Goal: Task Accomplishment & Management: Use online tool/utility

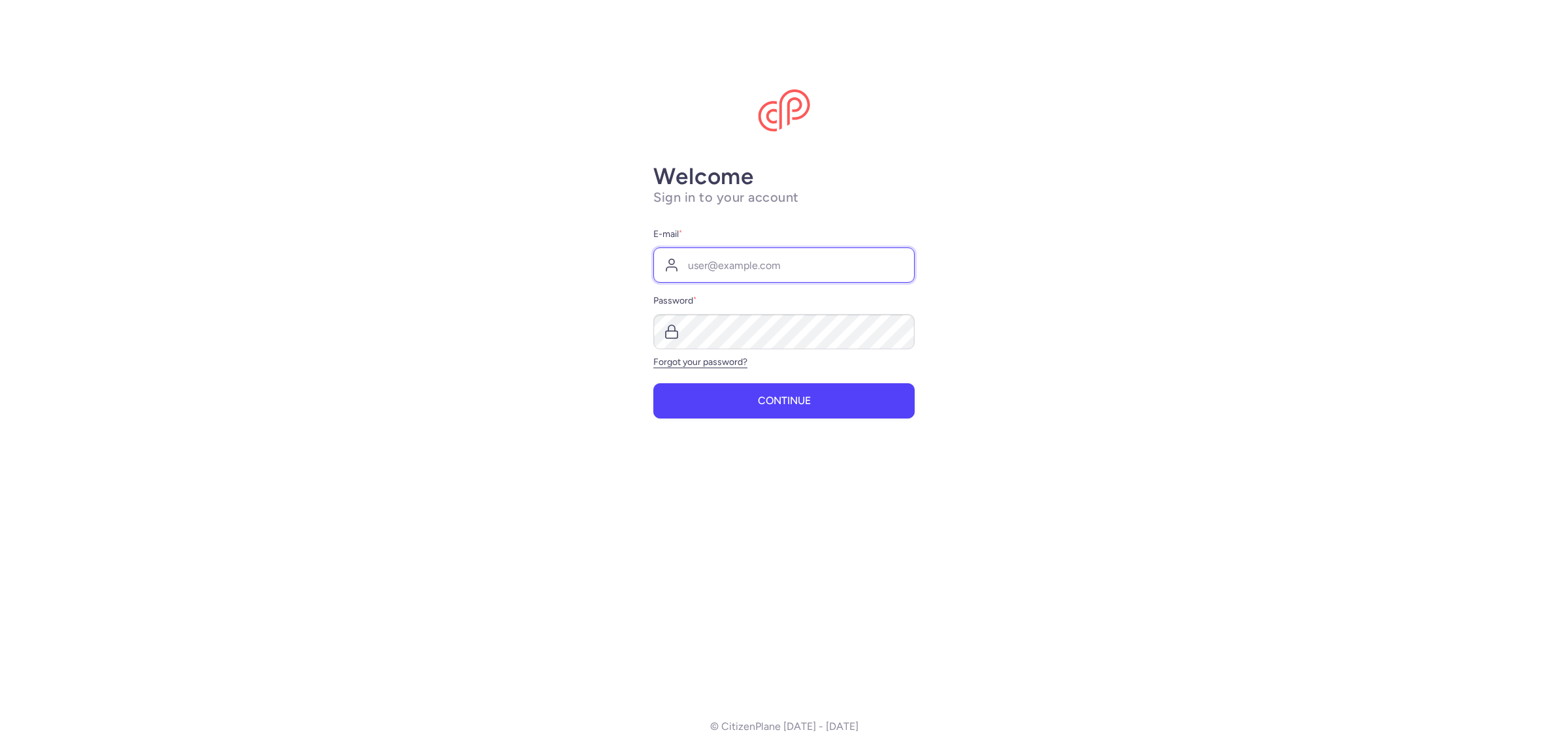
click at [750, 269] on input "E-mail *" at bounding box center [783, 265] width 261 height 35
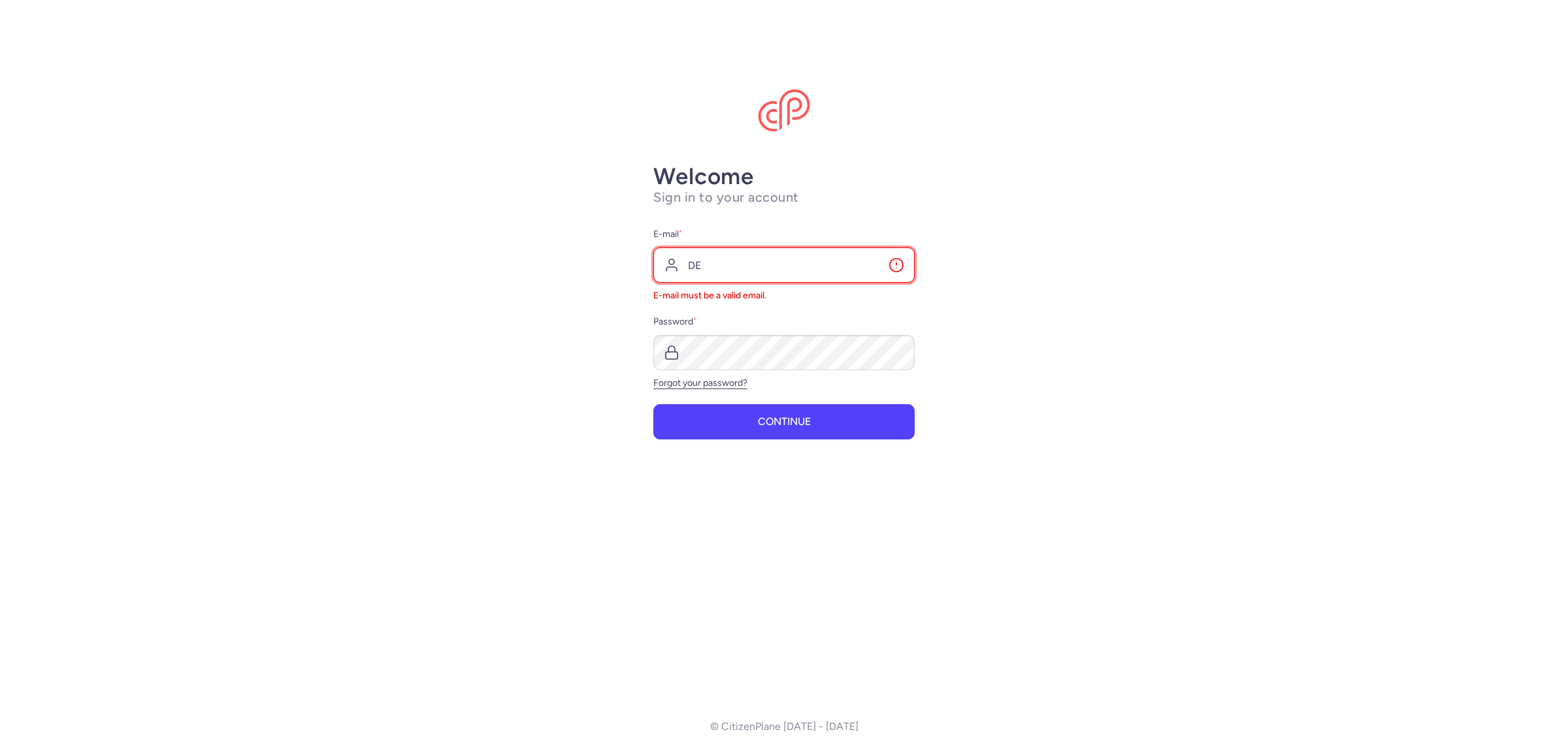
type input "[EMAIL_ADDRESS][DOMAIN_NAME]"
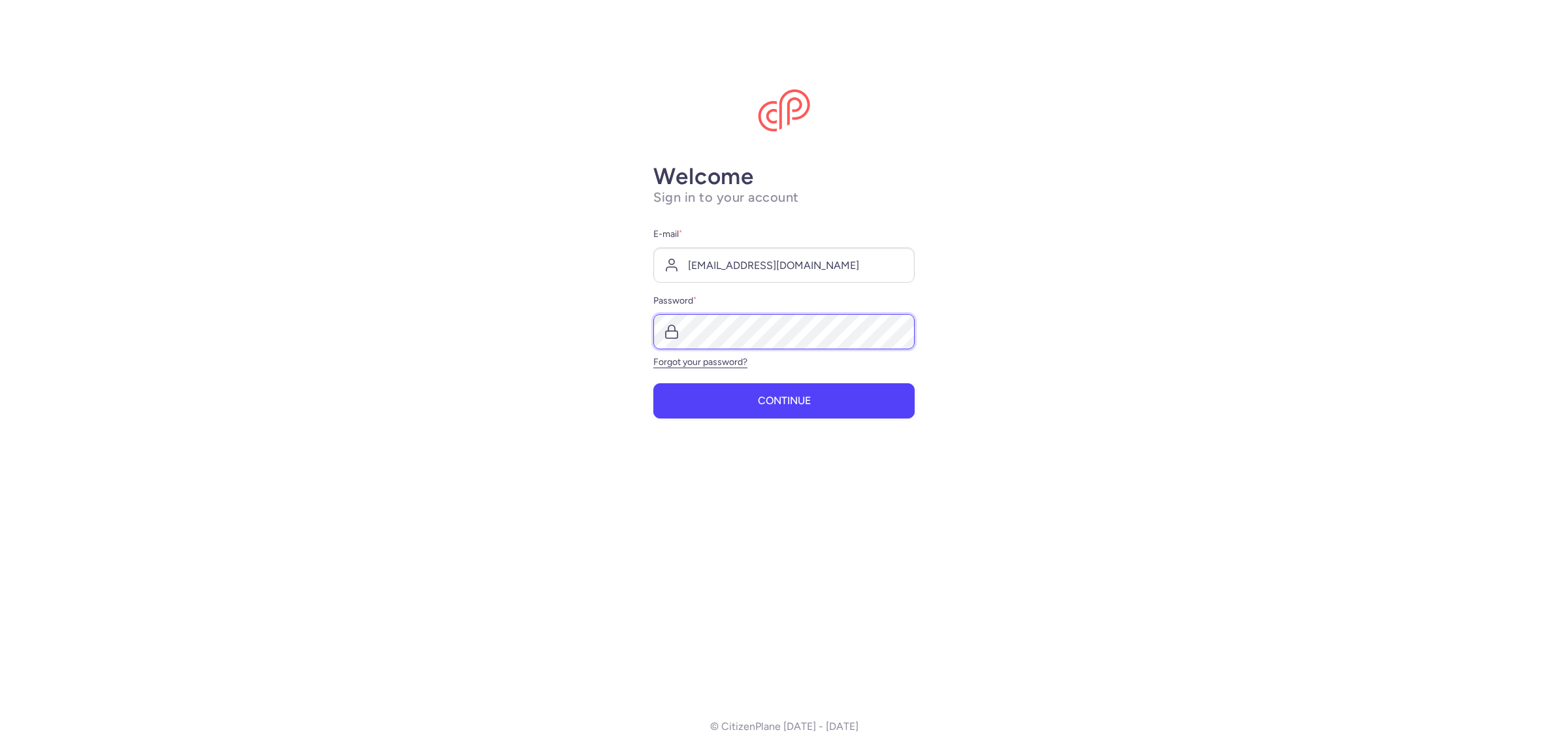
click at [653, 384] on button "Continue" at bounding box center [783, 401] width 261 height 35
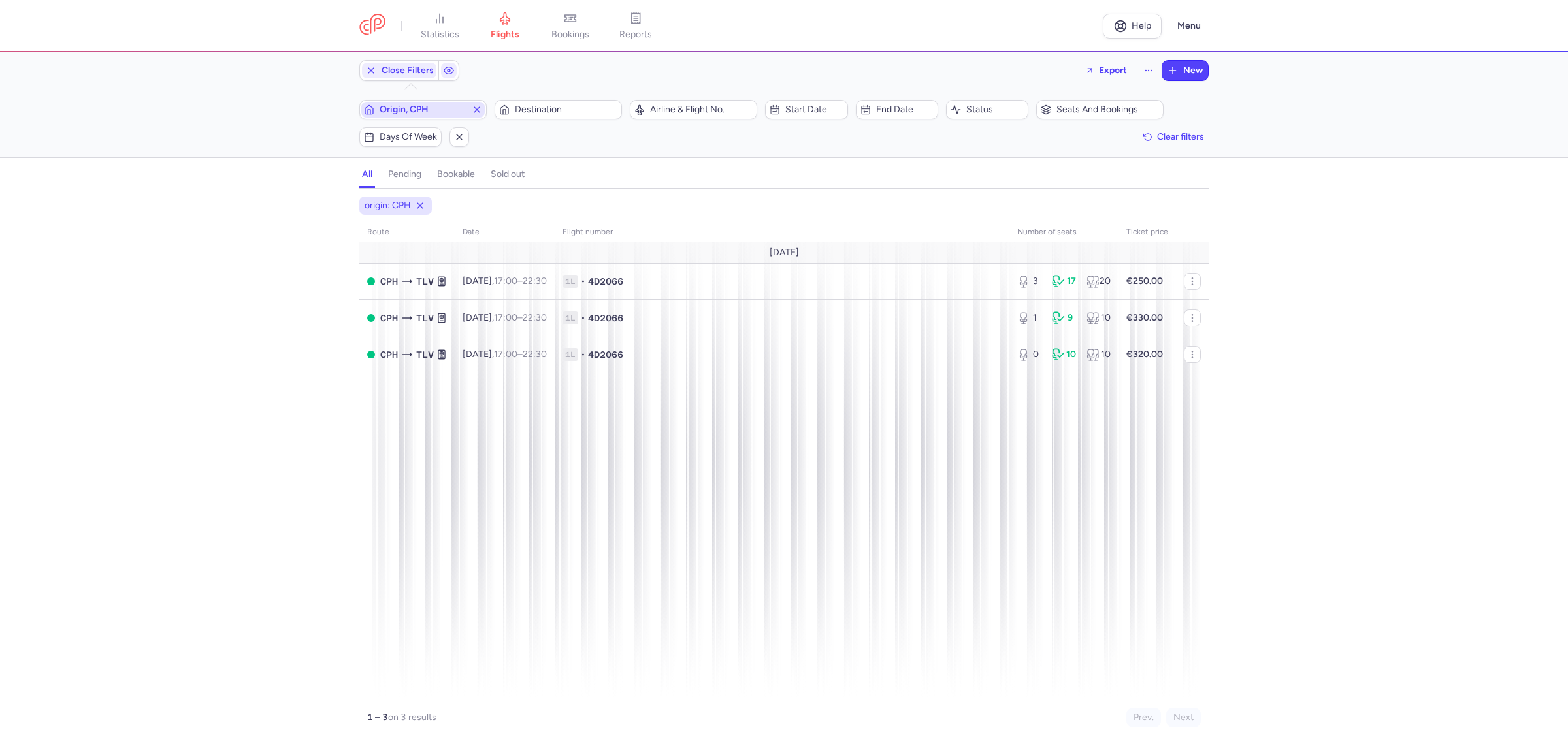
click at [478, 106] on icon "button" at bounding box center [477, 109] width 10 height 10
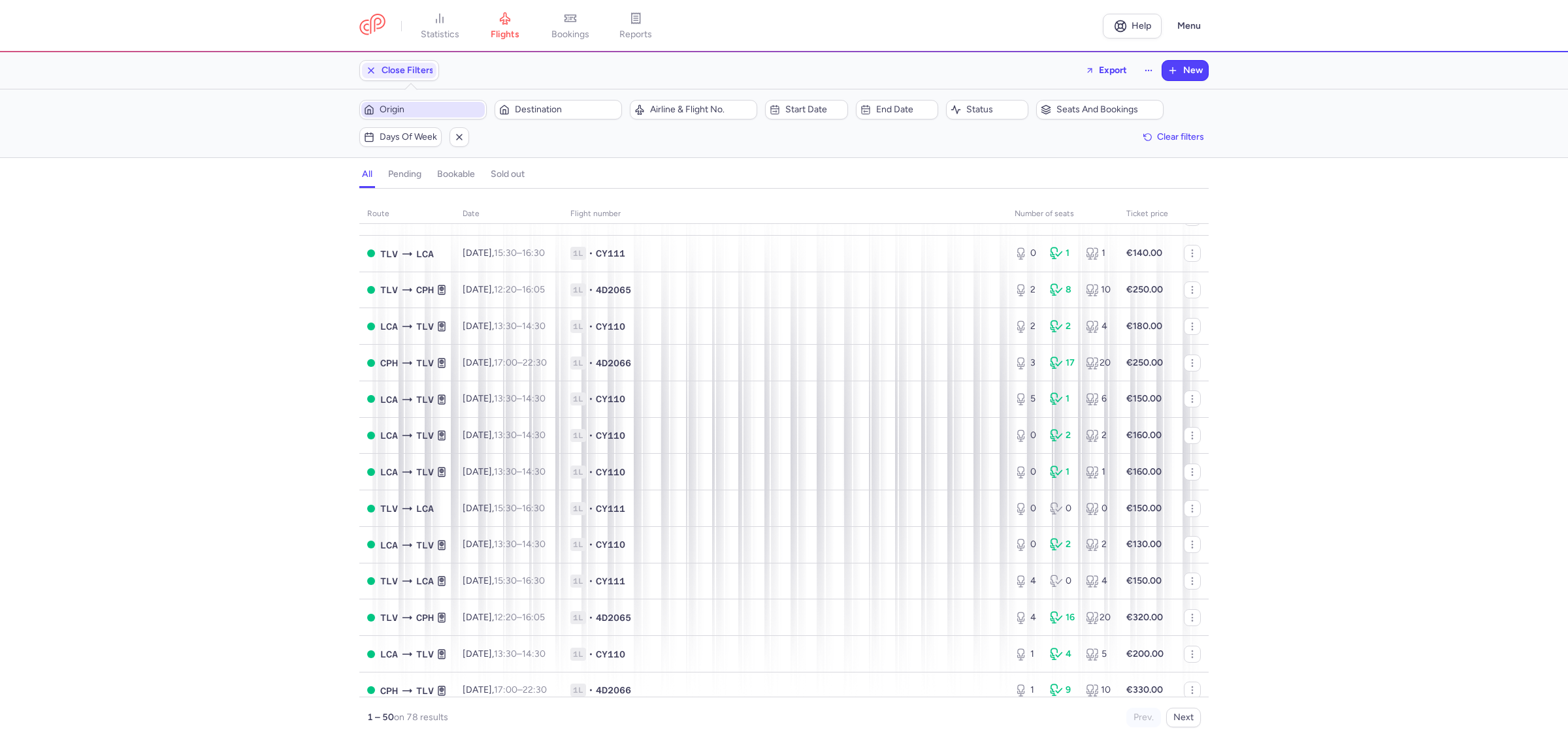
scroll to position [122, 0]
click at [877, 290] on span "1L • 4D2065" at bounding box center [784, 286] width 429 height 13
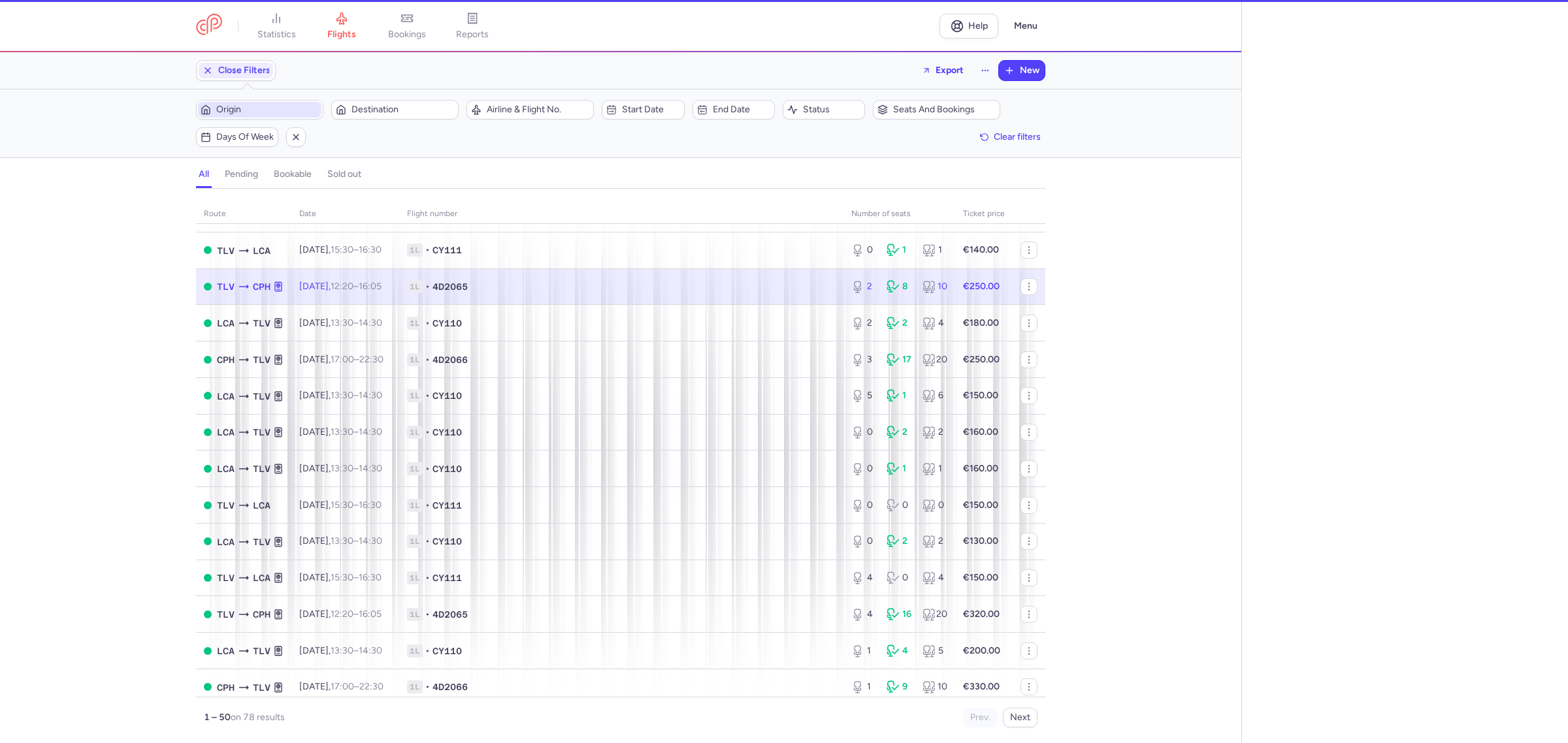
select select "hours"
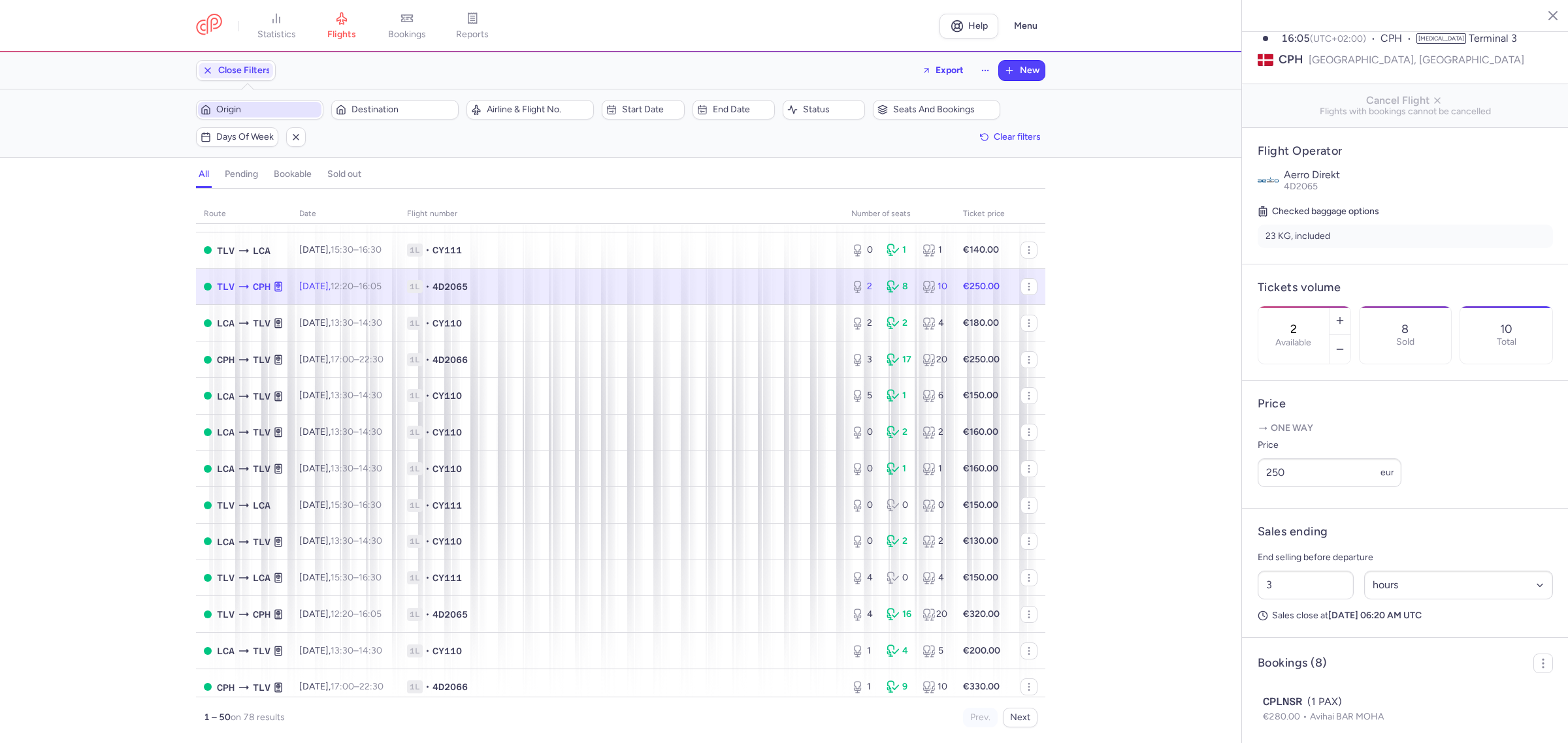
scroll to position [184, 0]
click at [1308, 484] on input "250" at bounding box center [1329, 469] width 144 height 28
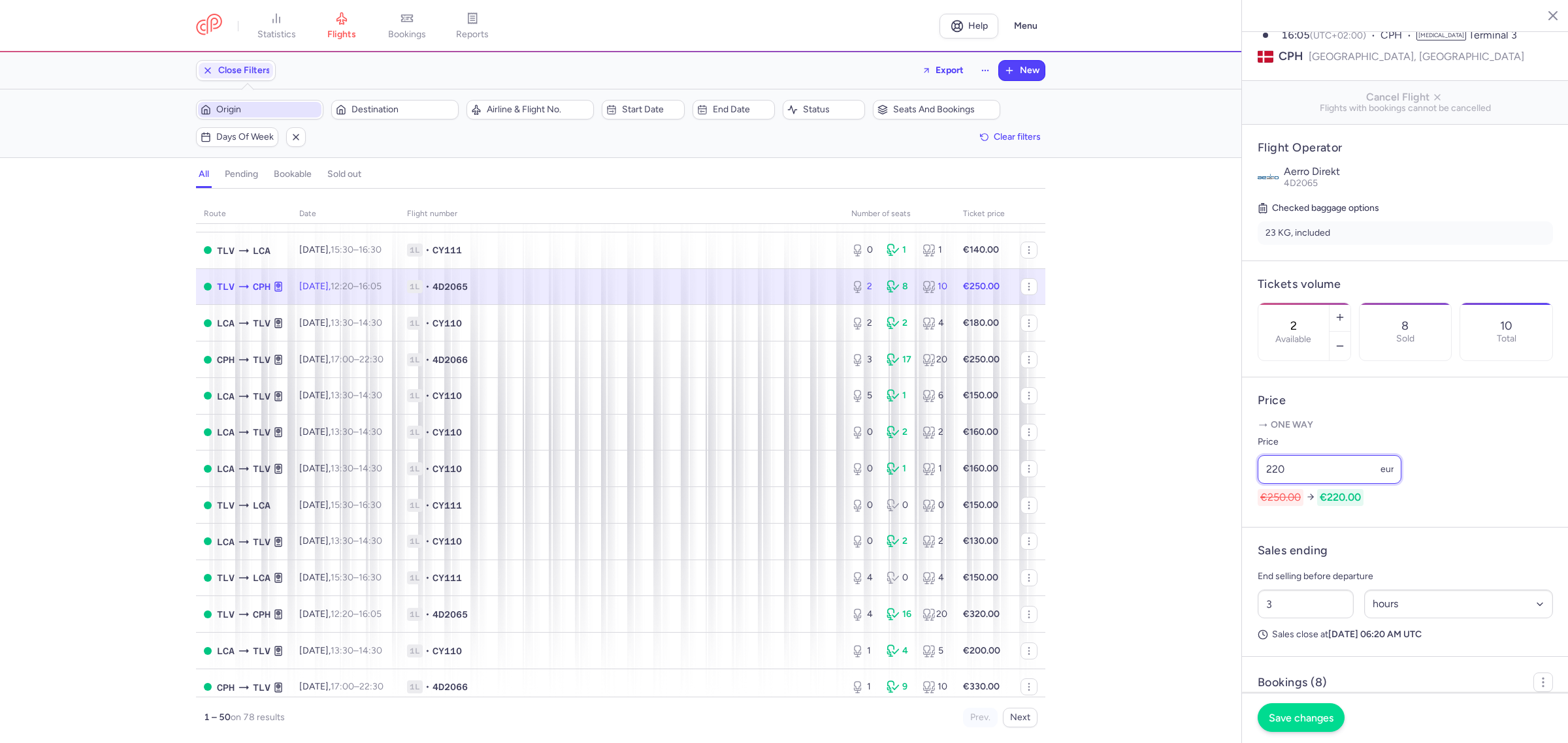
type input "220"
click at [1281, 704] on button "Save changes" at bounding box center [1301, 717] width 87 height 28
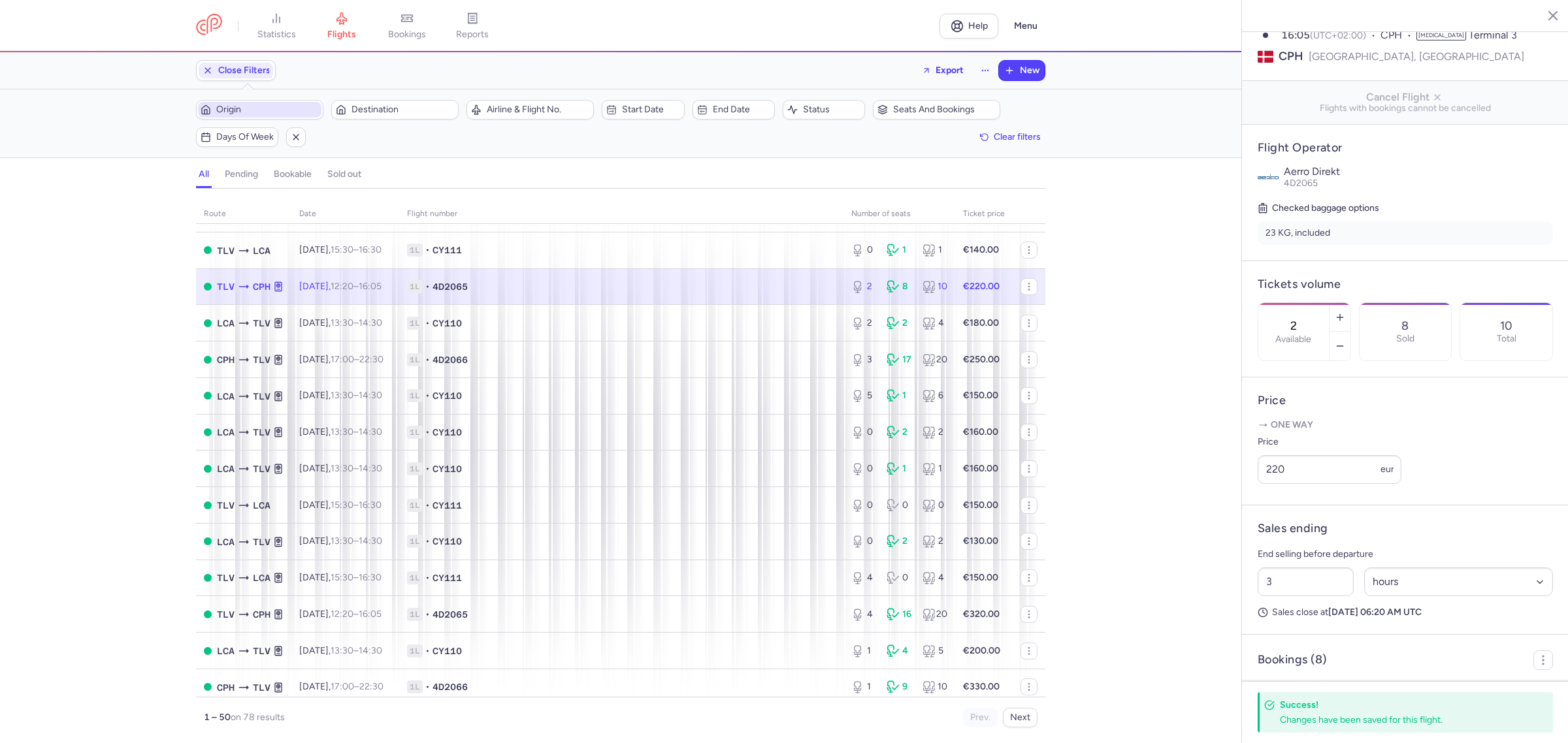
click at [1548, 18] on icon "button" at bounding box center [1543, 15] width 13 height 13
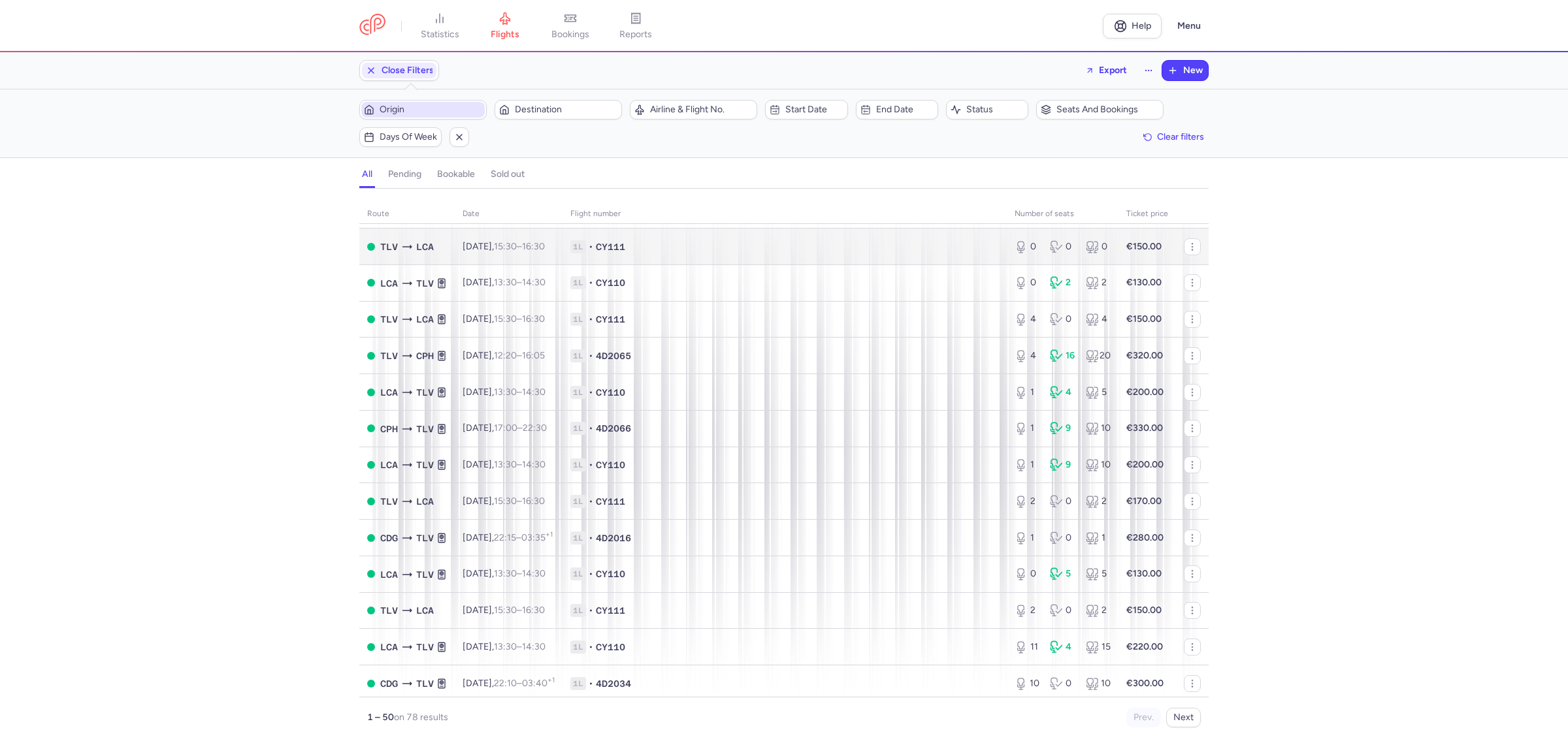
scroll to position [387, 0]
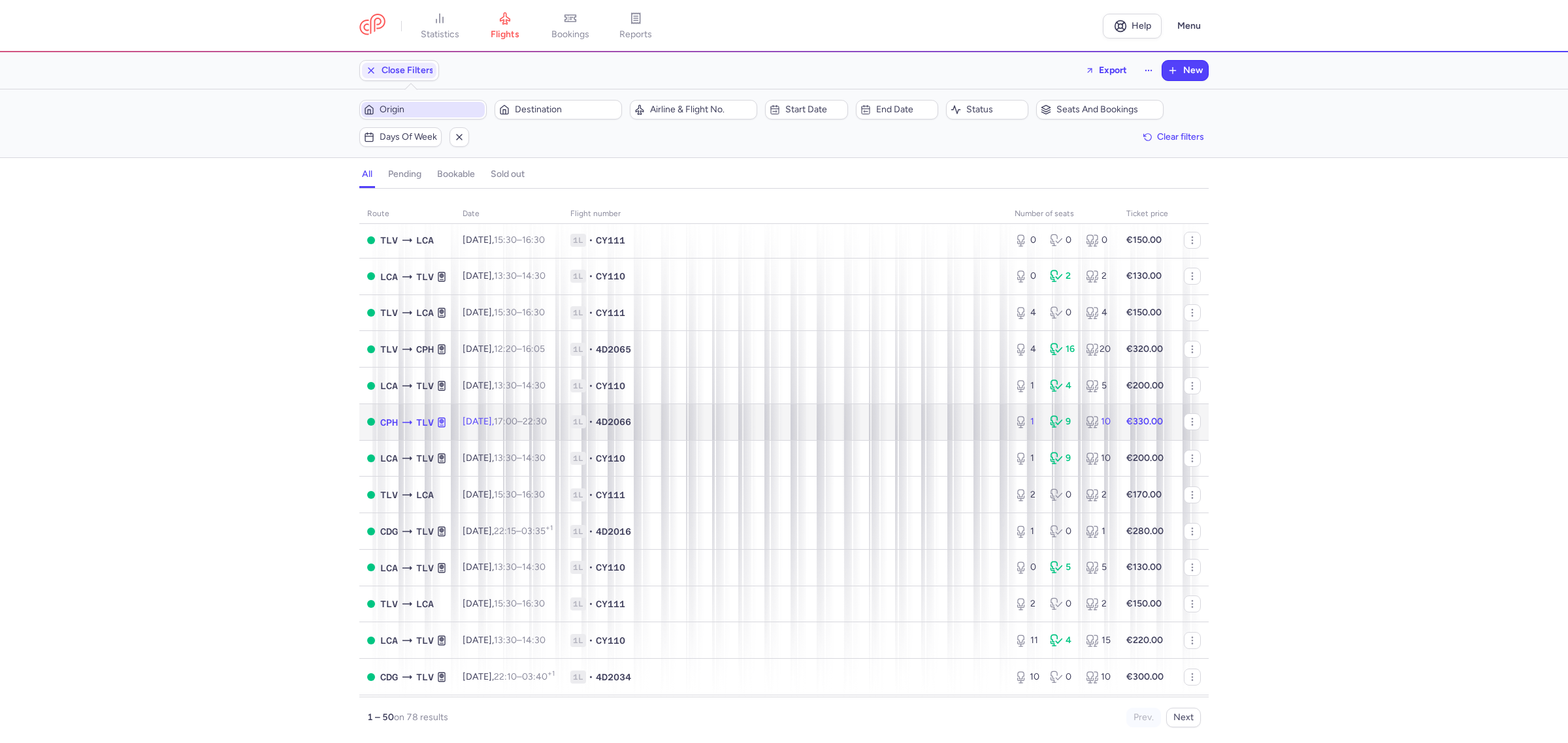
click at [896, 428] on span "1L • 4D2066" at bounding box center [784, 421] width 429 height 13
select select "hours"
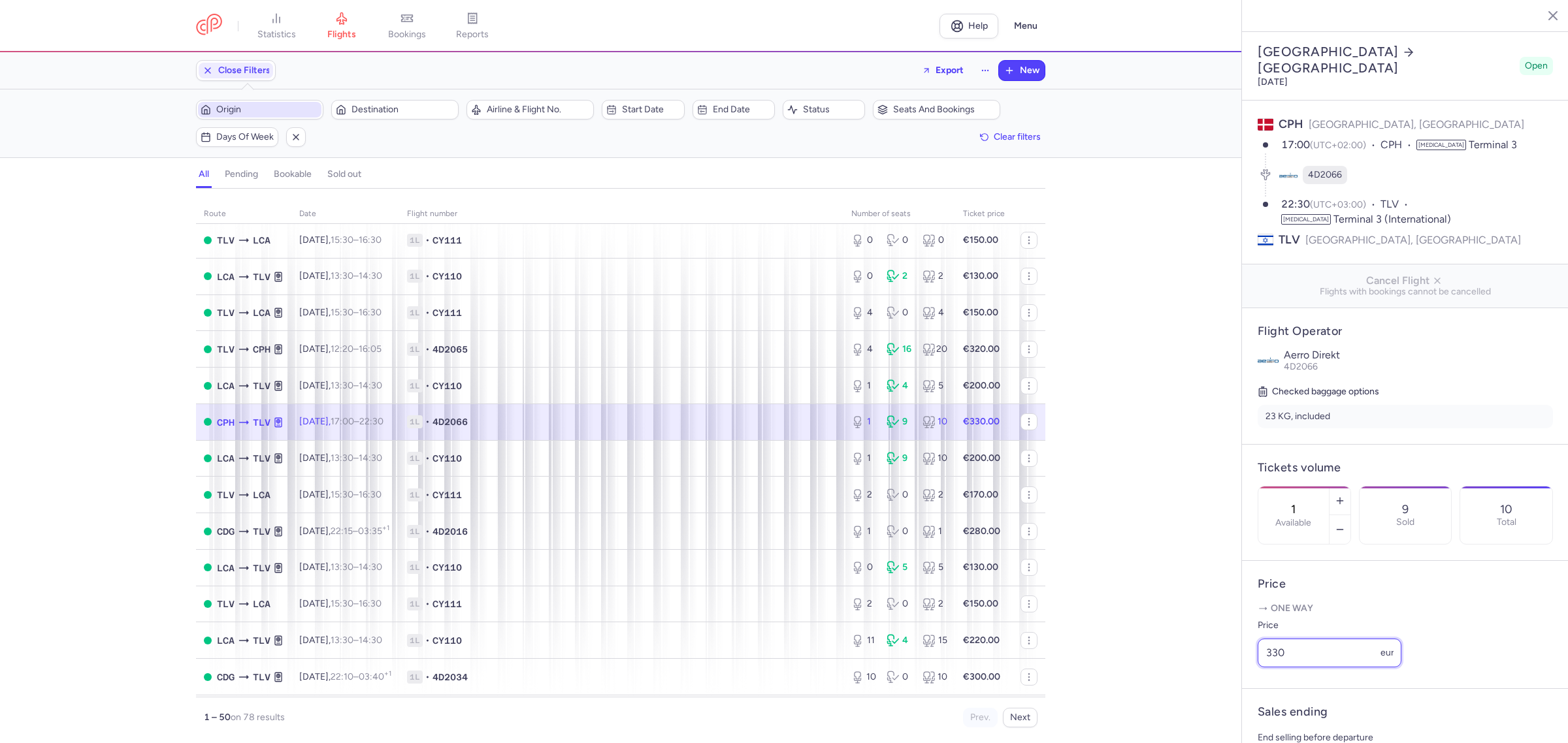
click at [1307, 667] on input "330" at bounding box center [1329, 652] width 144 height 28
type input "300"
click at [1292, 709] on button "Save changes" at bounding box center [1301, 717] width 87 height 28
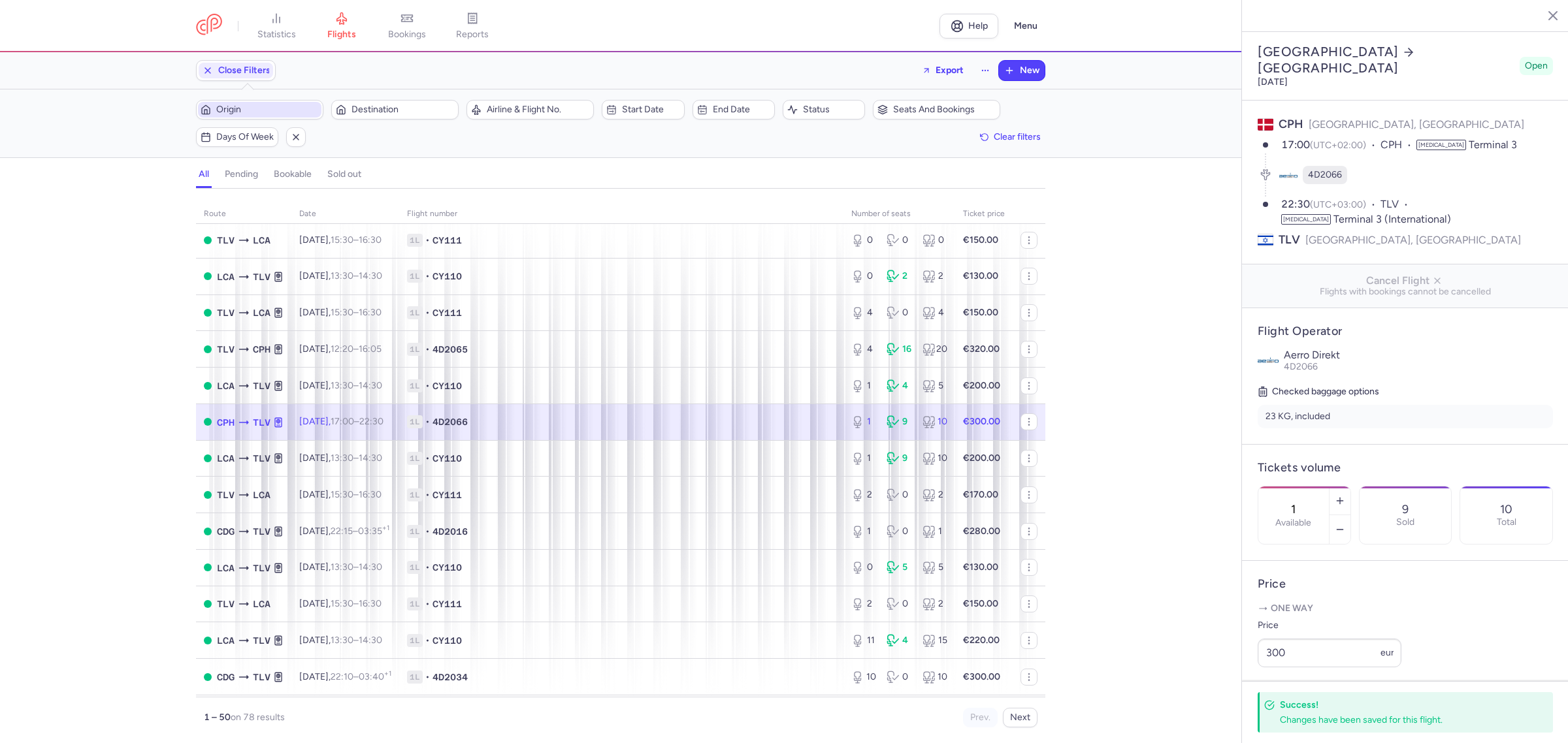
click at [1542, 12] on icon "button" at bounding box center [1543, 15] width 13 height 13
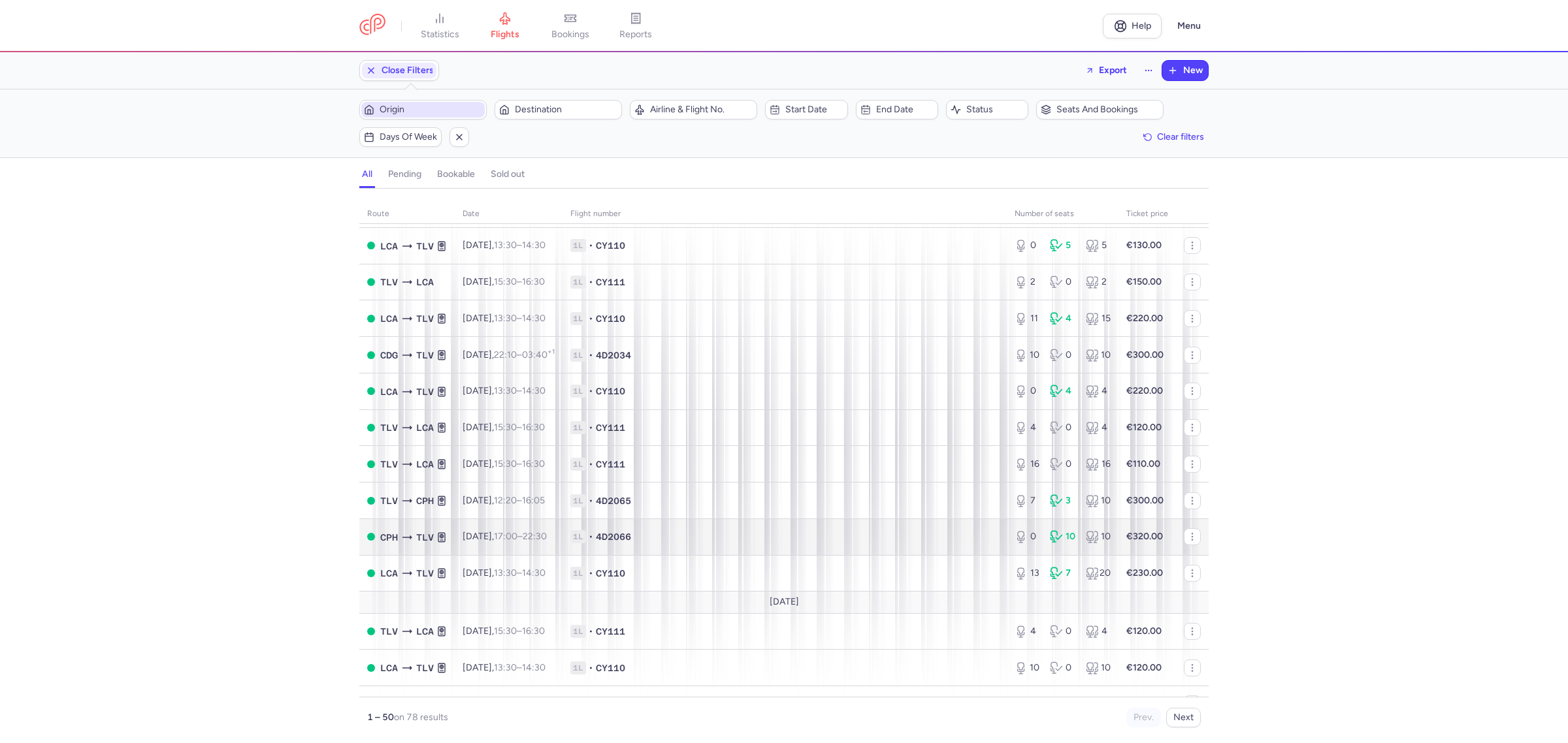
scroll to position [714, 0]
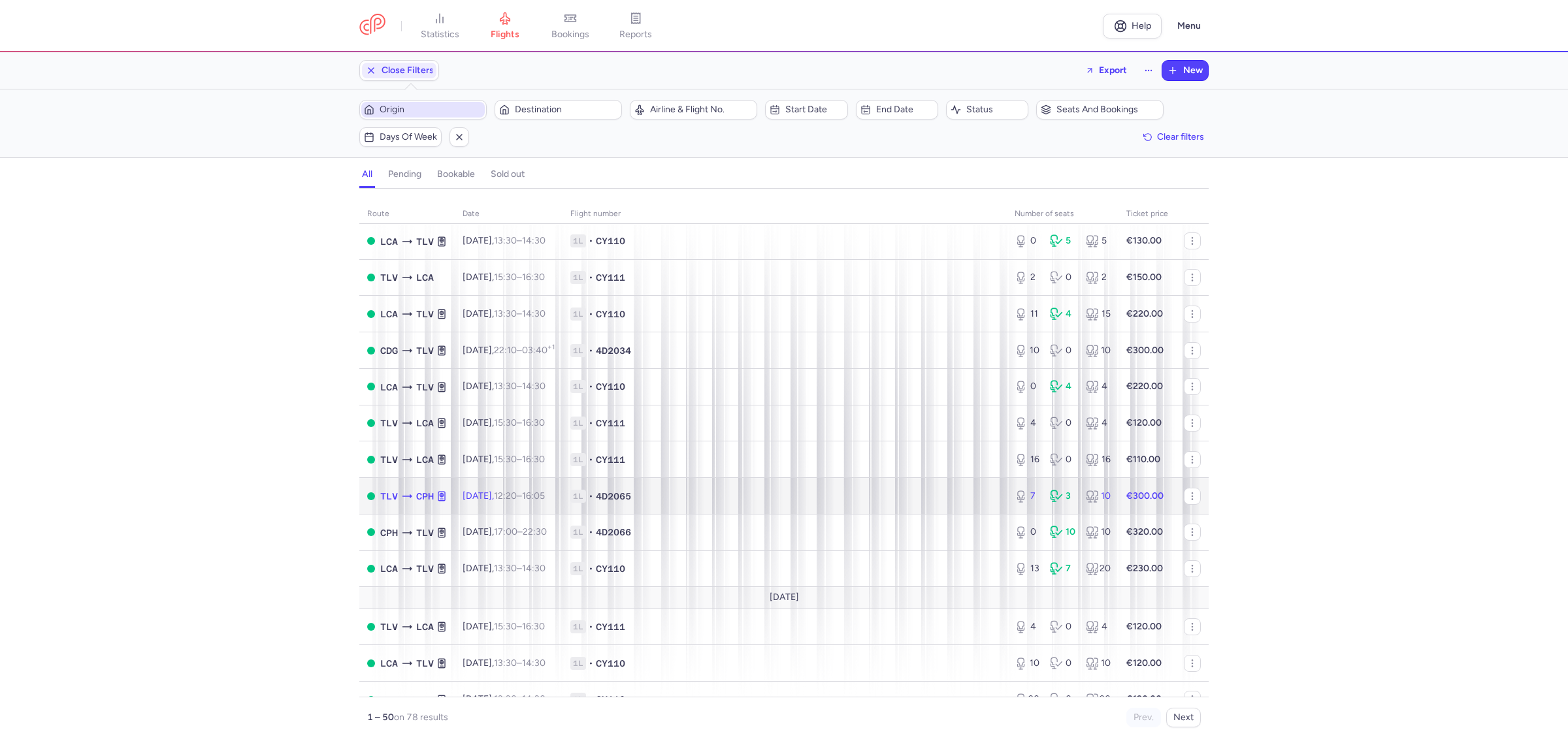
click at [922, 496] on span "1L • 4D2065" at bounding box center [784, 496] width 429 height 13
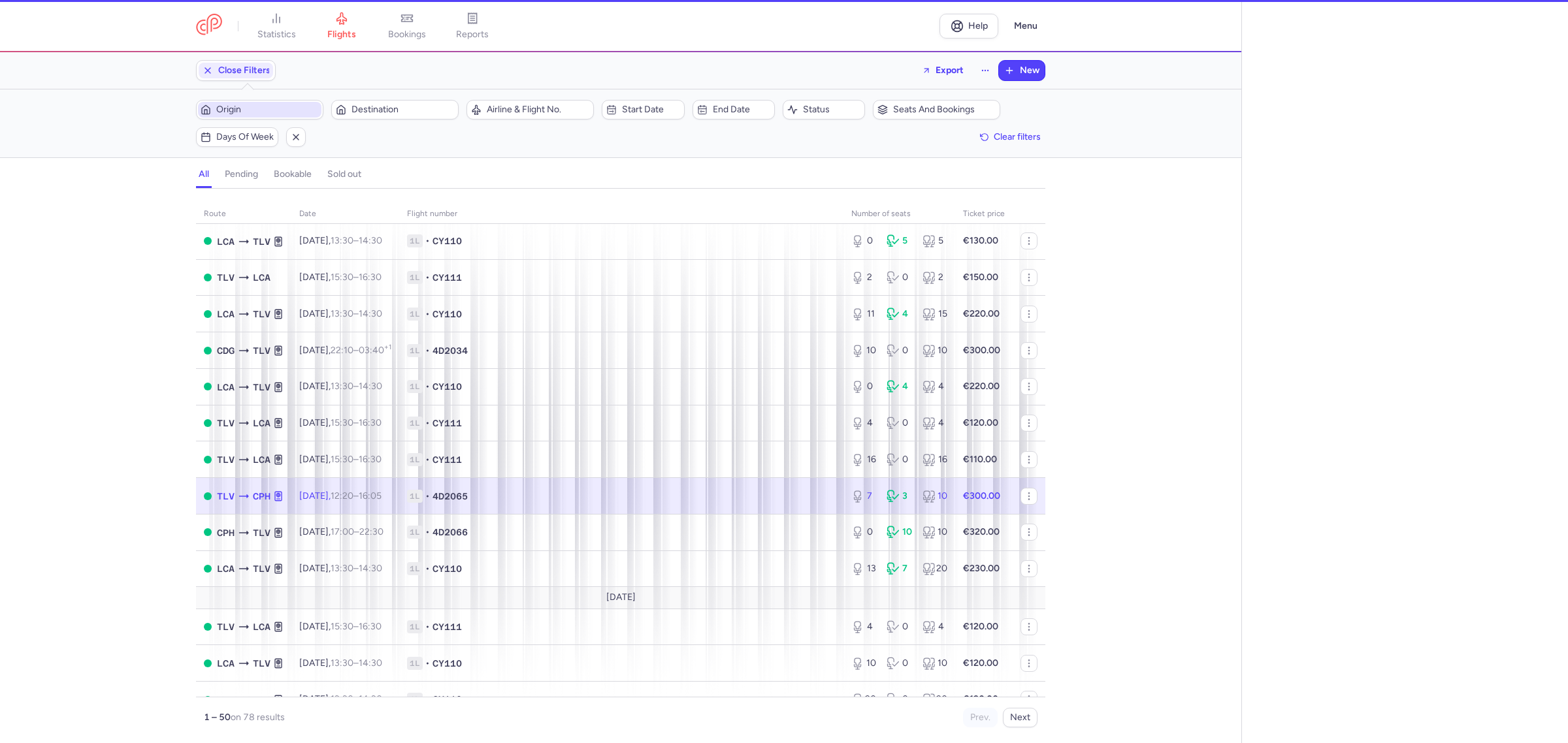
select select "hours"
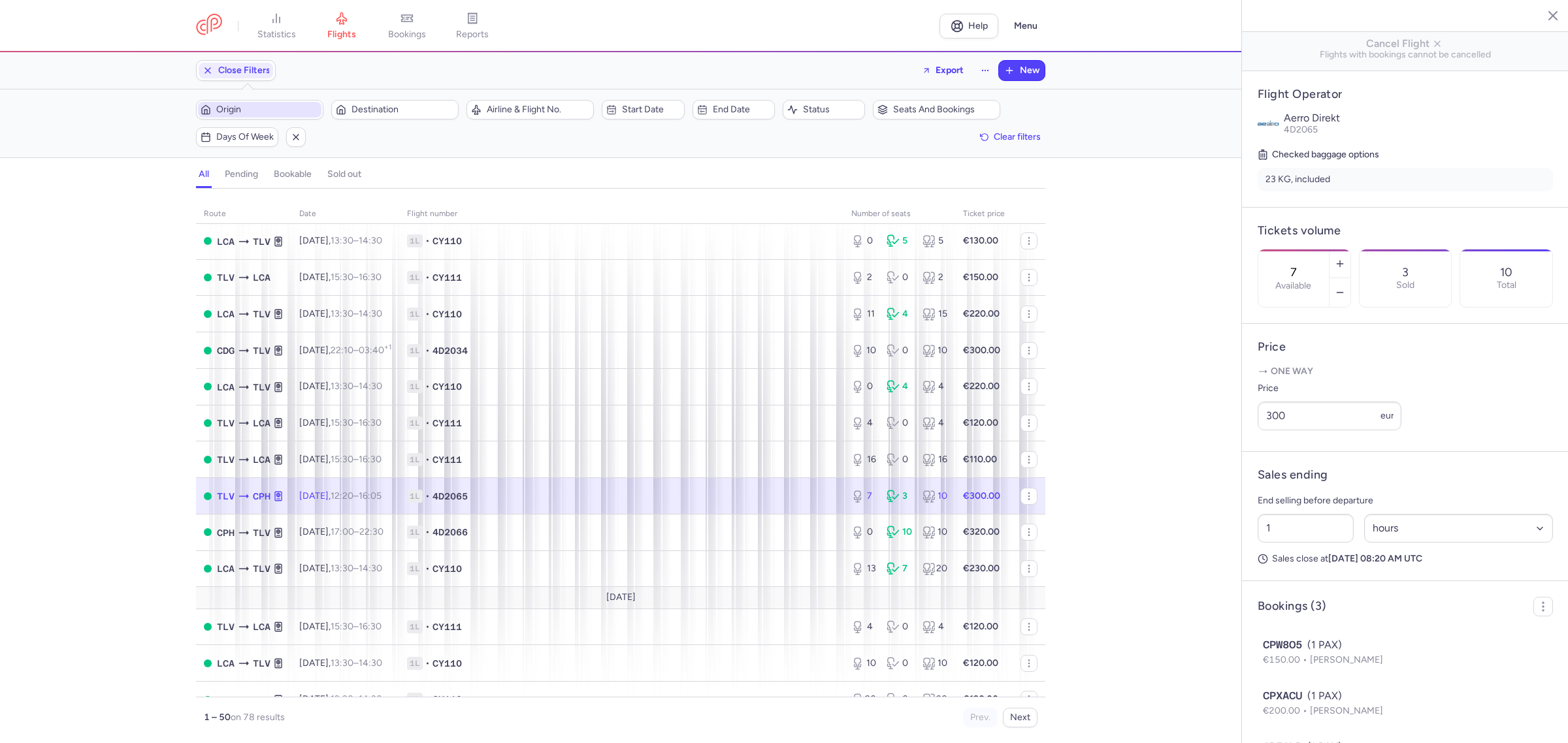
scroll to position [285, 0]
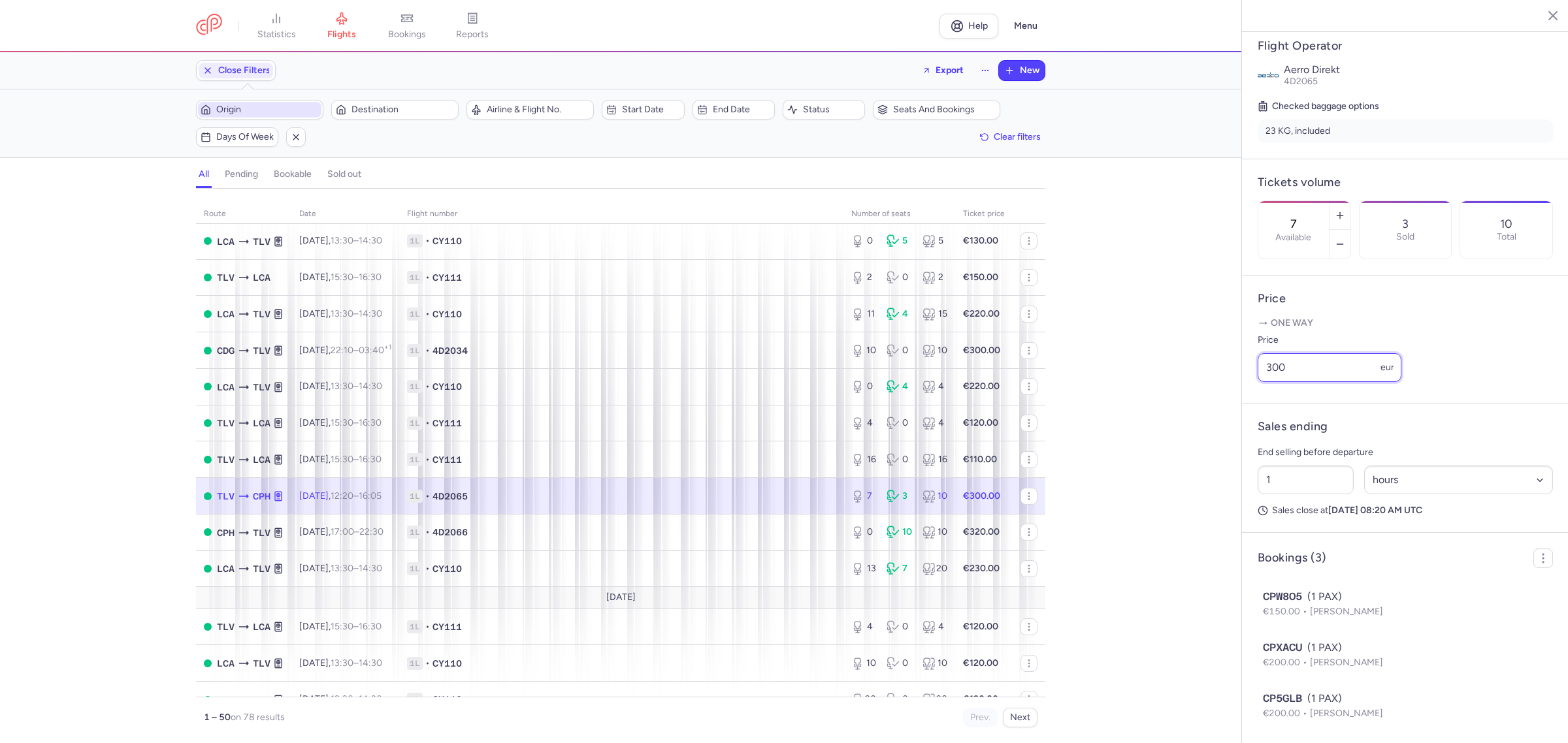
click at [1308, 382] on input "300" at bounding box center [1329, 367] width 144 height 28
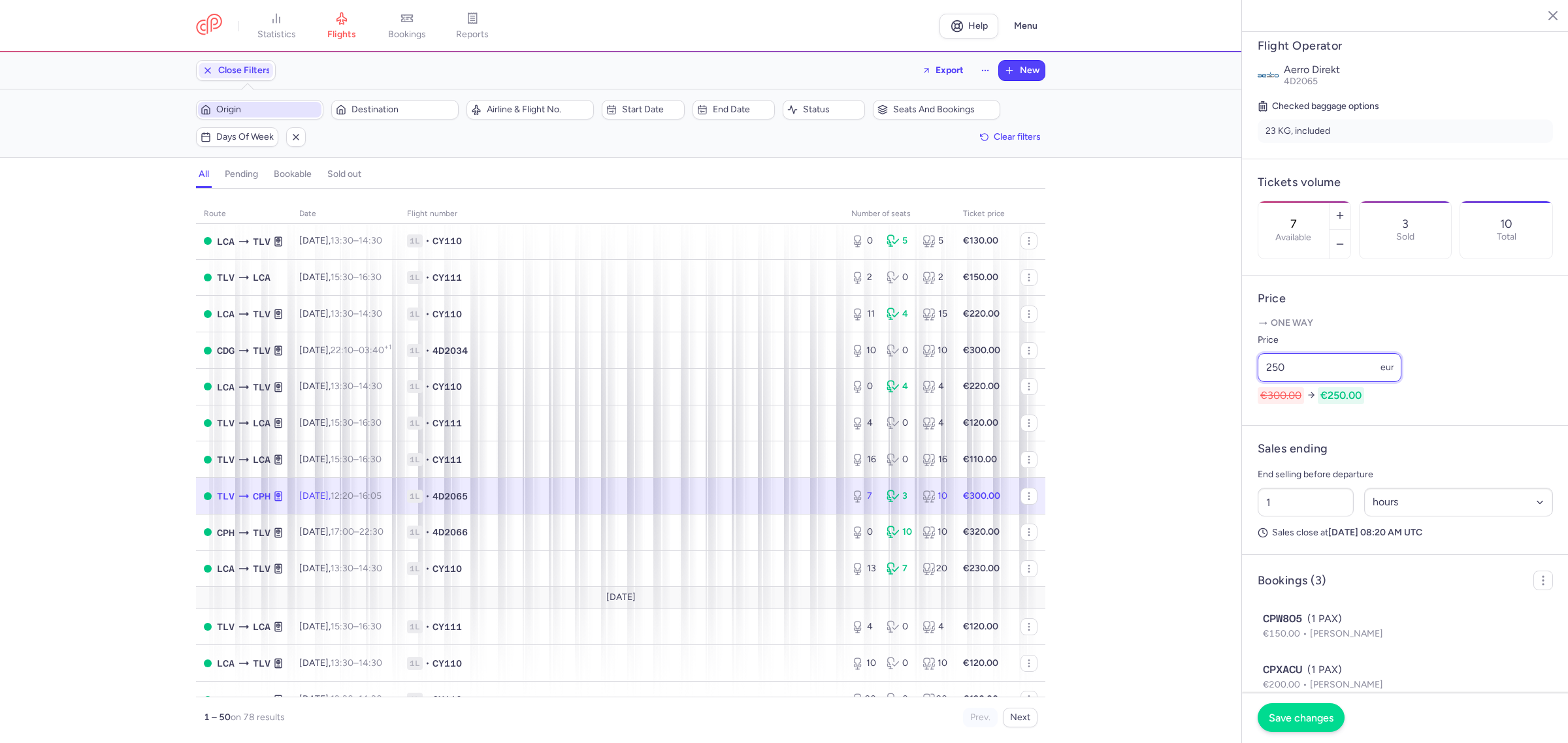
type input "250"
click at [1297, 718] on span "Save changes" at bounding box center [1301, 718] width 65 height 12
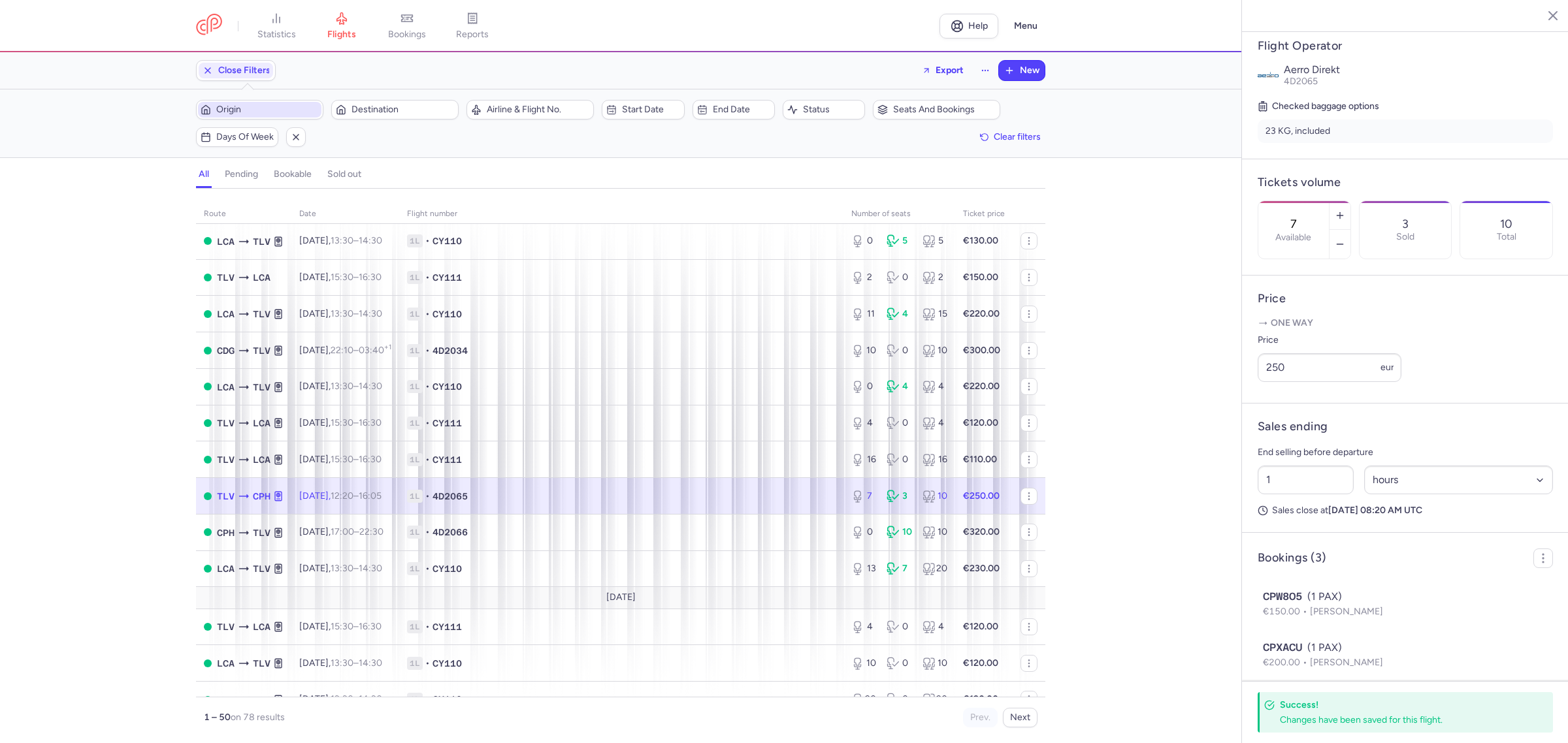
click at [1537, 15] on icon "button" at bounding box center [1543, 15] width 13 height 13
